Goal: Information Seeking & Learning: Learn about a topic

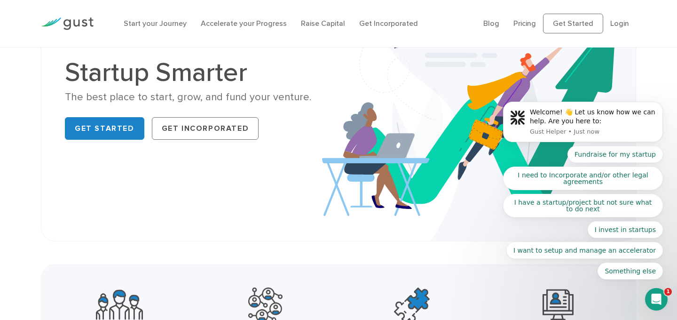
scroll to position [71, 0]
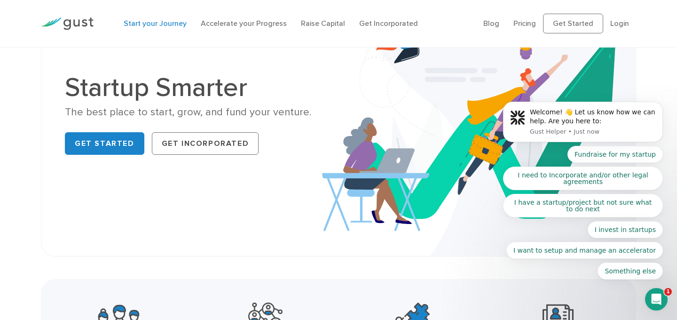
click at [161, 22] on link "Start your Journey" at bounding box center [155, 23] width 63 height 9
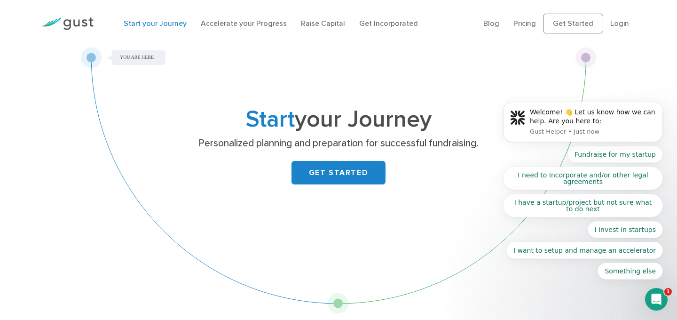
click at [73, 17] on img at bounding box center [67, 23] width 53 height 13
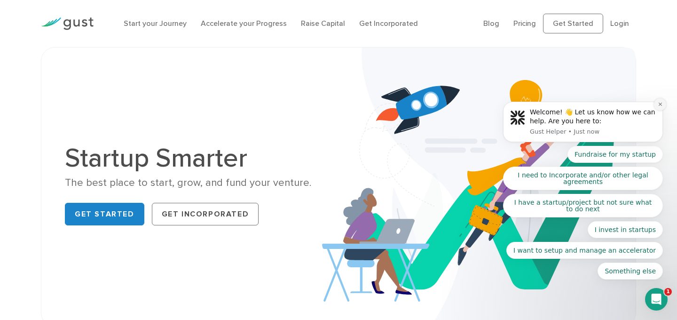
click at [661, 104] on icon "Dismiss notification" at bounding box center [660, 104] width 3 height 3
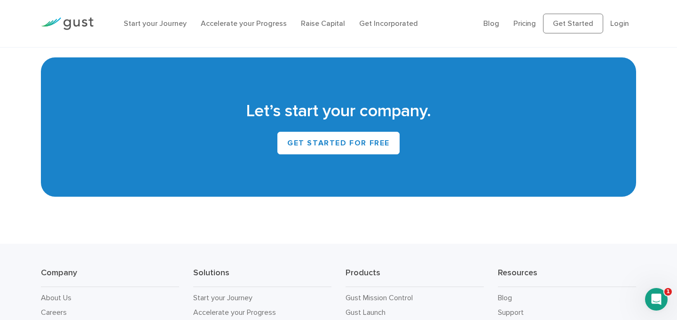
scroll to position [4146, 0]
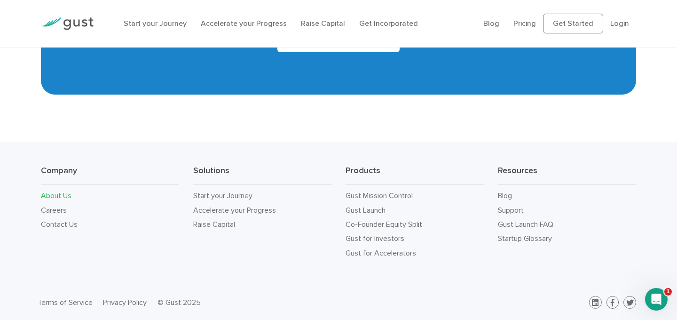
click at [48, 197] on link "About Us" at bounding box center [56, 195] width 31 height 9
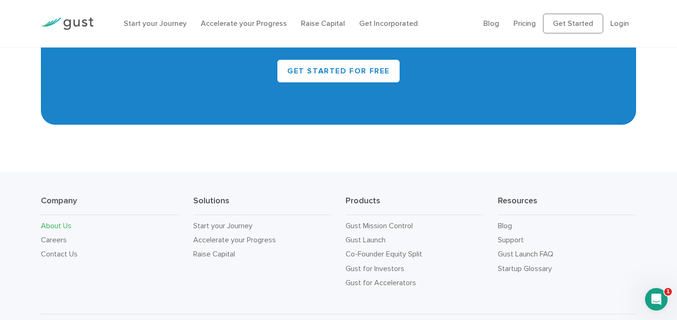
scroll to position [894, 0]
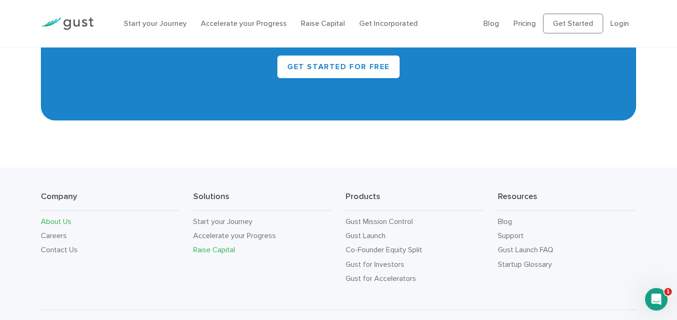
click at [231, 245] on link "Raise Capital" at bounding box center [214, 249] width 42 height 9
